Goal: Download file/media

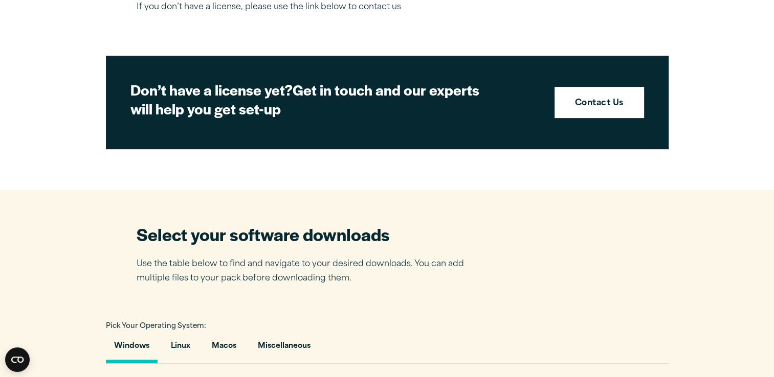
scroll to position [583, 0]
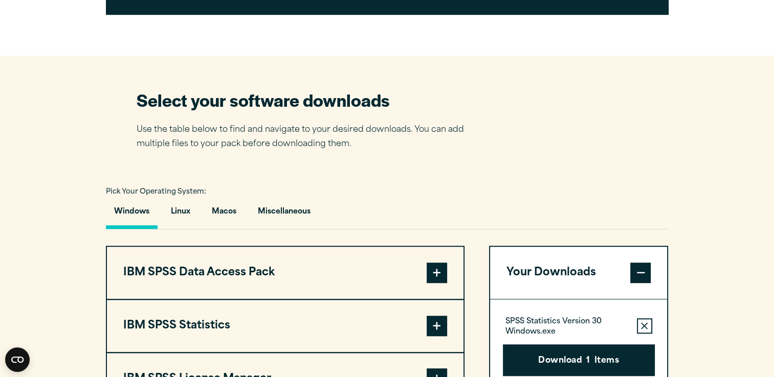
click at [138, 210] on button "Windows" at bounding box center [132, 214] width 52 height 29
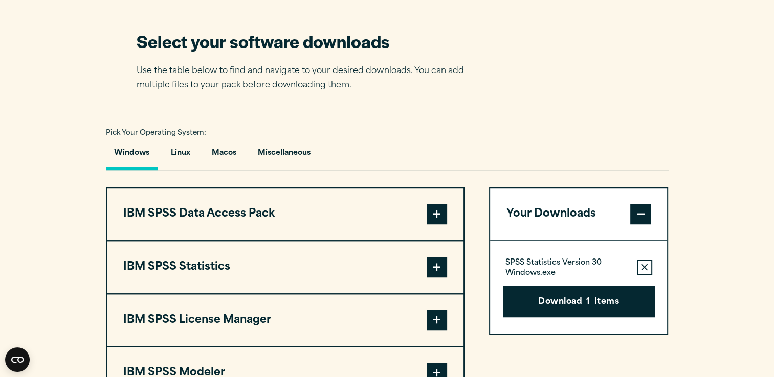
scroll to position [642, 0]
click at [204, 269] on button "IBM SPSS Statistics" at bounding box center [285, 267] width 356 height 52
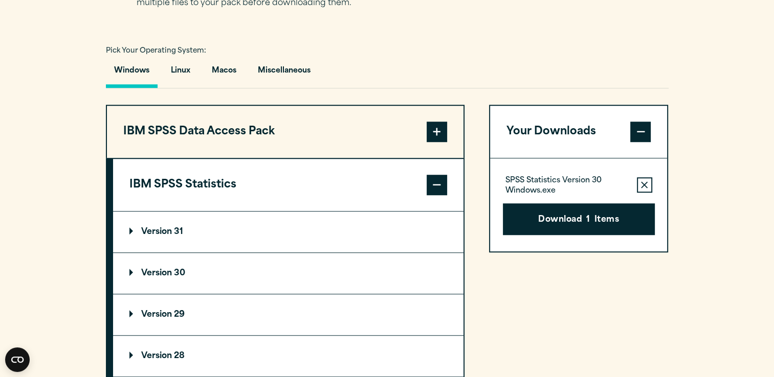
click at [206, 267] on summary "Version 30" at bounding box center [288, 273] width 350 height 41
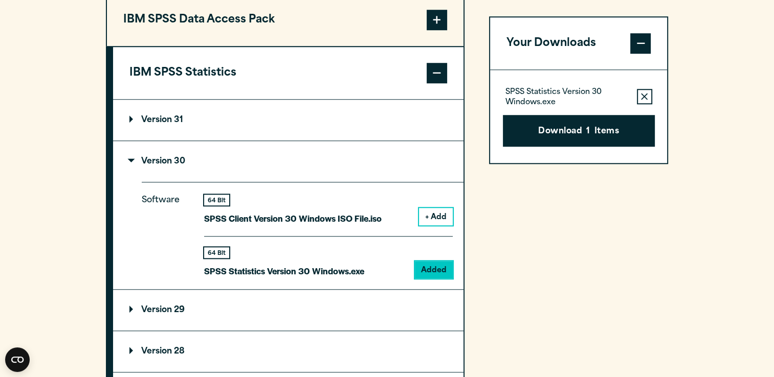
scroll to position [840, 0]
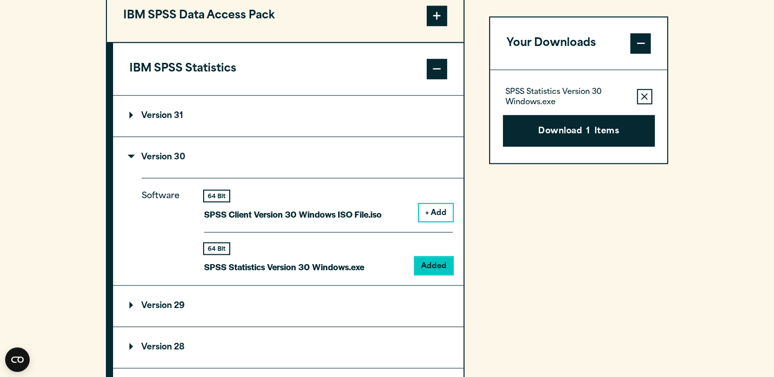
click at [646, 91] on button "Remove this item from your software download list" at bounding box center [644, 96] width 15 height 15
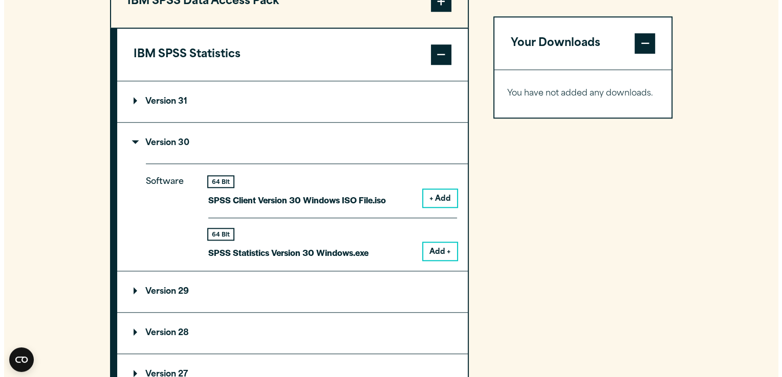
scroll to position [864, 0]
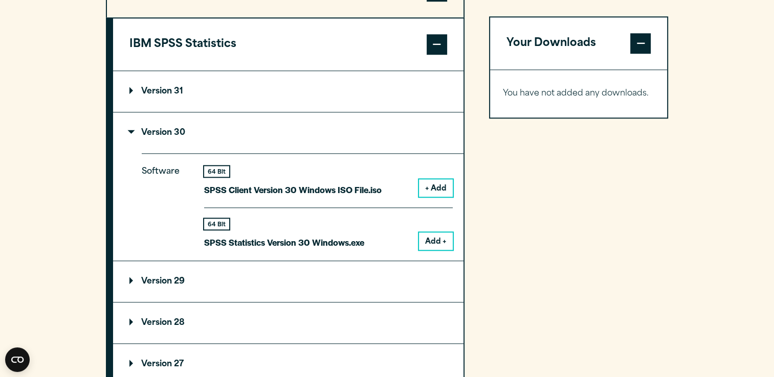
click at [430, 237] on button "Add +" at bounding box center [436, 241] width 34 height 17
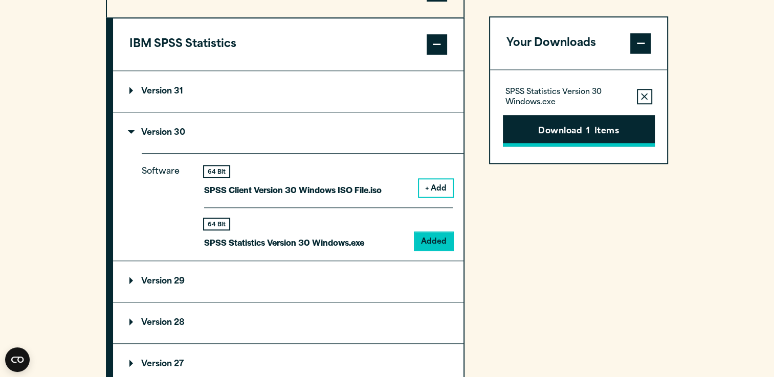
click at [554, 131] on button "Download 1 Items" at bounding box center [579, 131] width 152 height 32
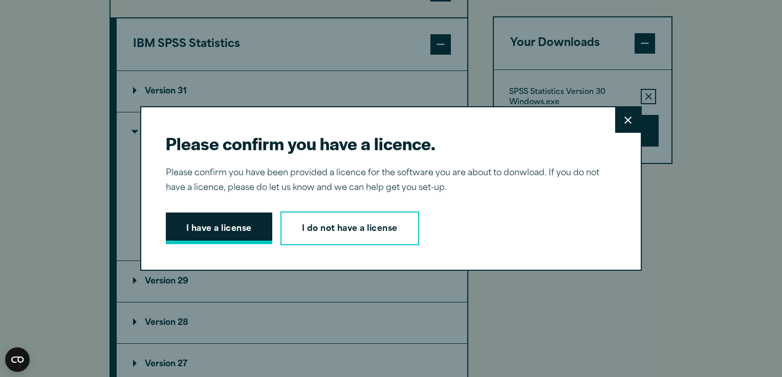
click at [197, 239] on button "I have a license" at bounding box center [219, 229] width 106 height 32
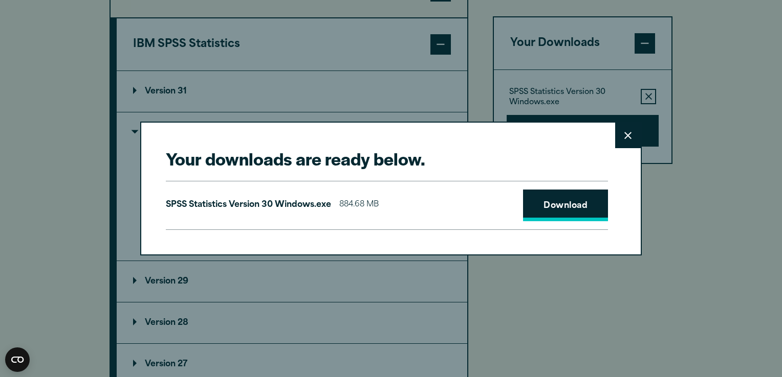
click at [536, 216] on link "Download" at bounding box center [565, 206] width 85 height 32
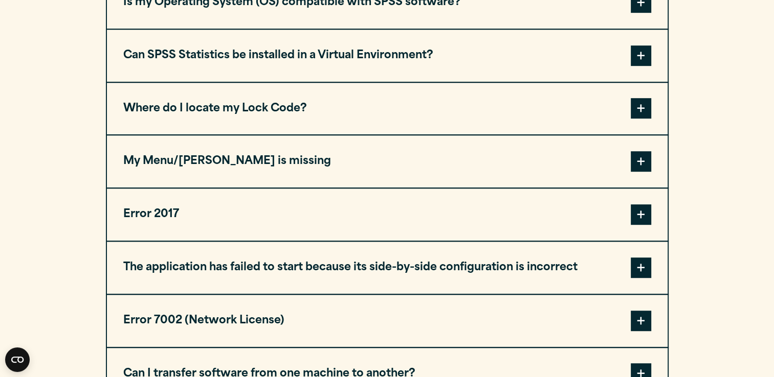
scroll to position [589, 0]
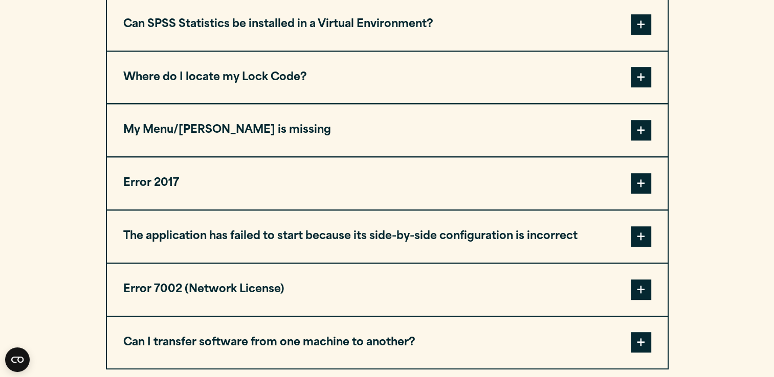
click at [376, 152] on button "My Menu/Toolbar is missing" at bounding box center [387, 130] width 561 height 52
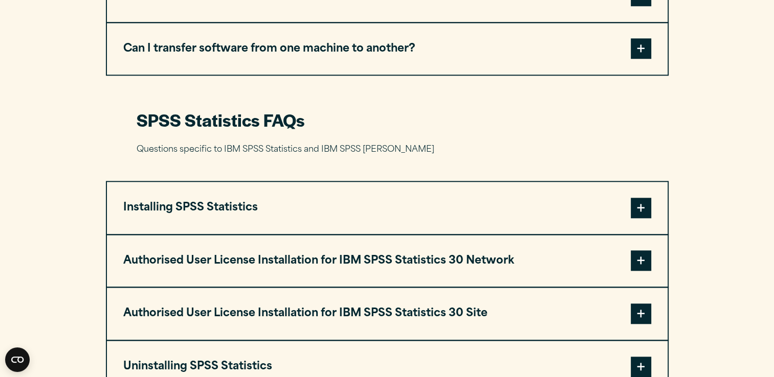
scroll to position [977, 0]
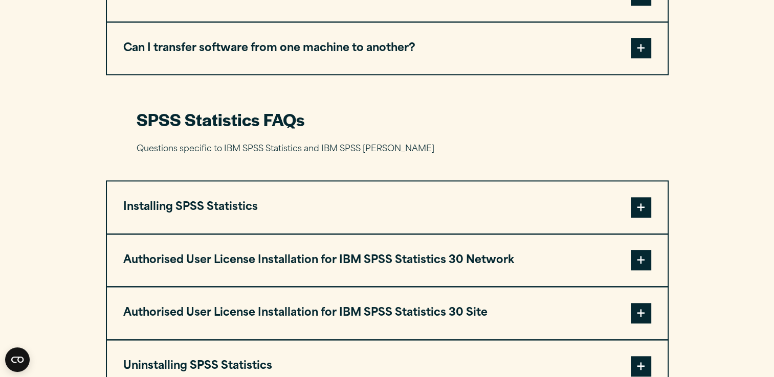
click at [409, 200] on button "Installing SPSS Statistics" at bounding box center [387, 208] width 561 height 52
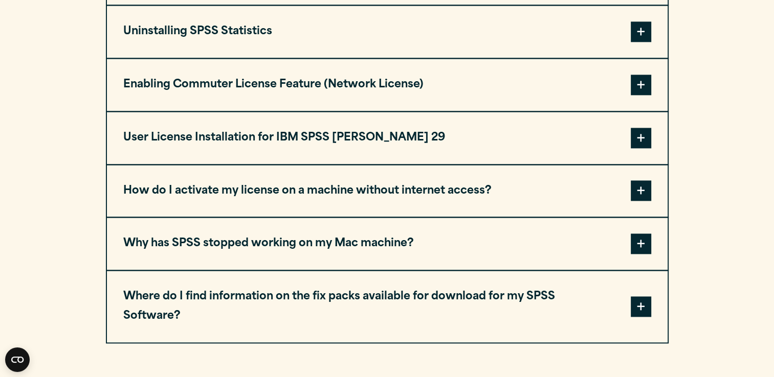
scroll to position [1387, 0]
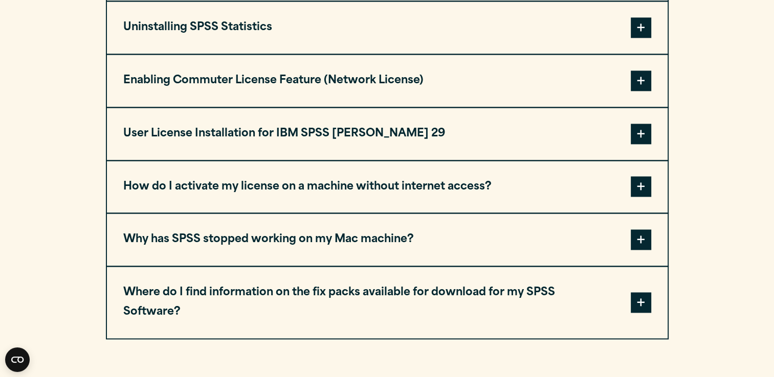
click at [250, 231] on button "Why has SPSS stopped working on my Mac machine?" at bounding box center [387, 240] width 561 height 52
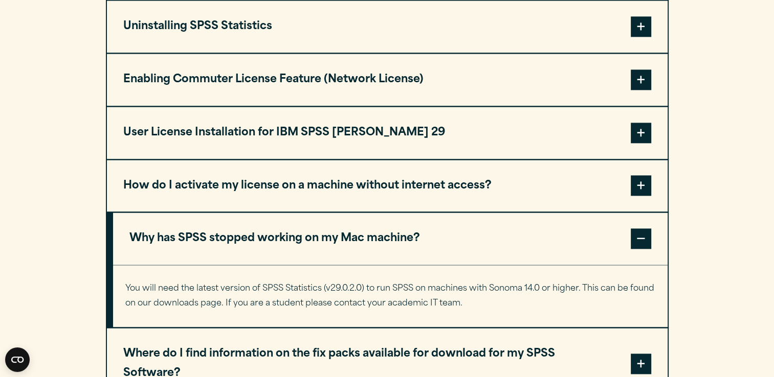
scroll to position [1316, 0]
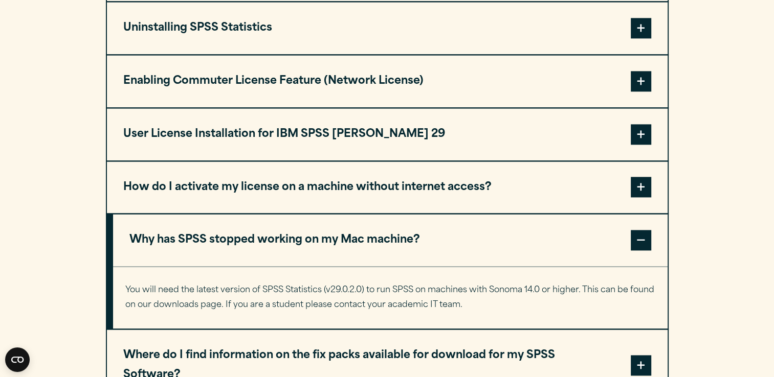
click at [250, 231] on button "Why has SPSS stopped working on my Mac machine?" at bounding box center [390, 240] width 554 height 52
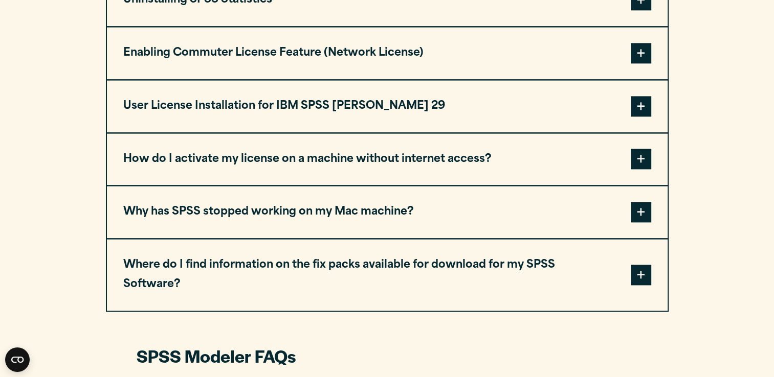
scroll to position [1349, 0]
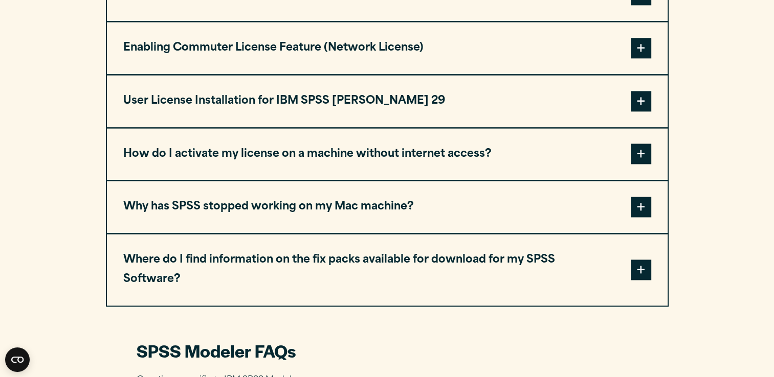
click at [250, 247] on button "Where do I find information on the fix packs available for download for my SPSS…" at bounding box center [387, 270] width 561 height 72
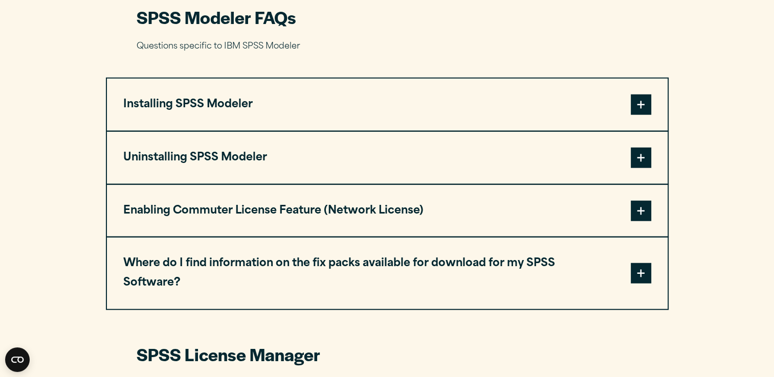
scroll to position [2529, 0]
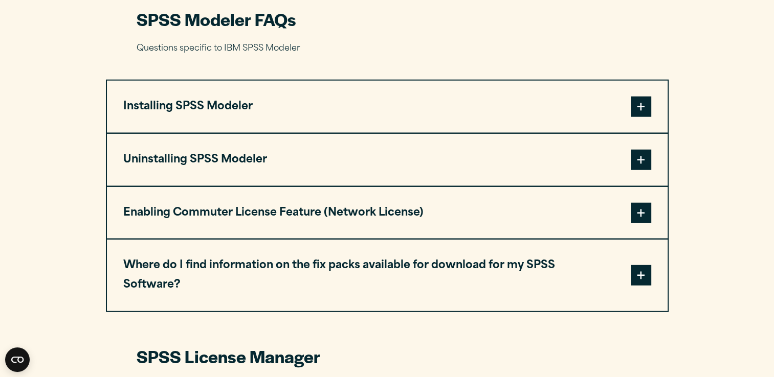
click at [325, 93] on button "Installing SPSS Modeler" at bounding box center [387, 107] width 561 height 52
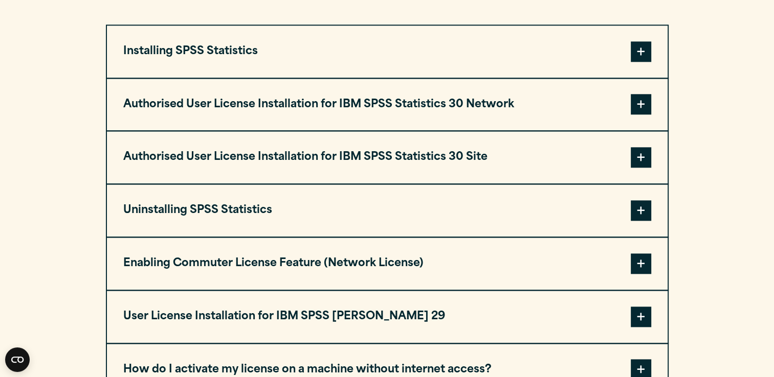
scroll to position [1131, 0]
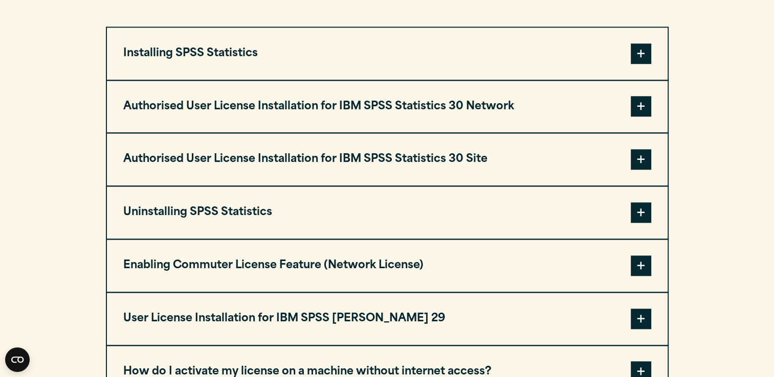
click at [227, 66] on button "Installing SPSS Statistics" at bounding box center [387, 54] width 561 height 52
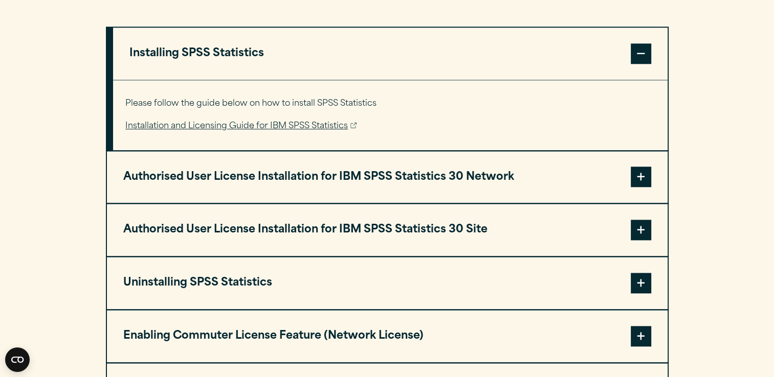
click at [222, 119] on link "Installation and Licensing Guide for IBM SPSS Statistics" at bounding box center [240, 126] width 231 height 15
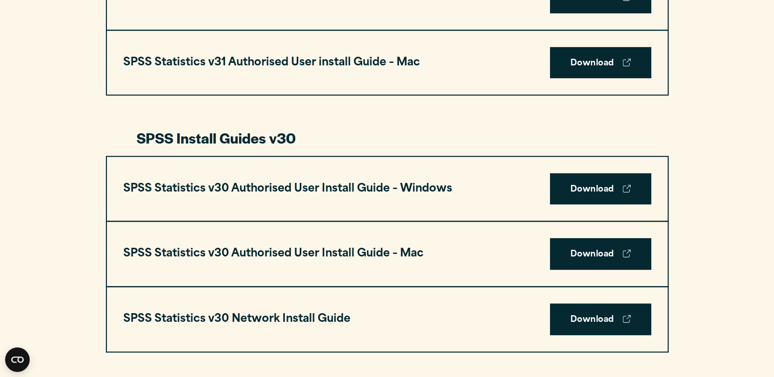
scroll to position [638, 0]
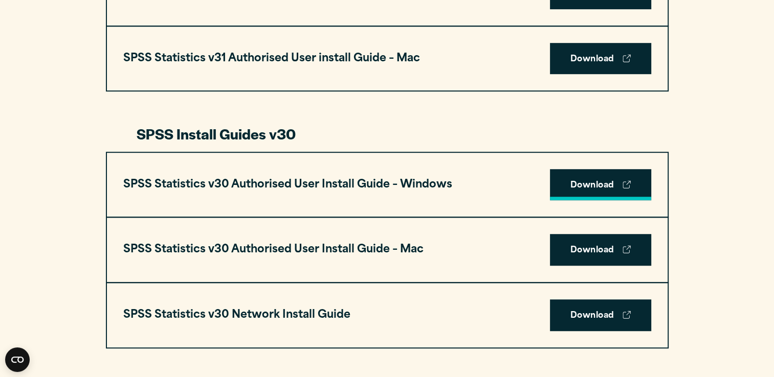
click at [562, 189] on link "Download" at bounding box center [600, 185] width 101 height 32
